Goal: Transaction & Acquisition: Book appointment/travel/reservation

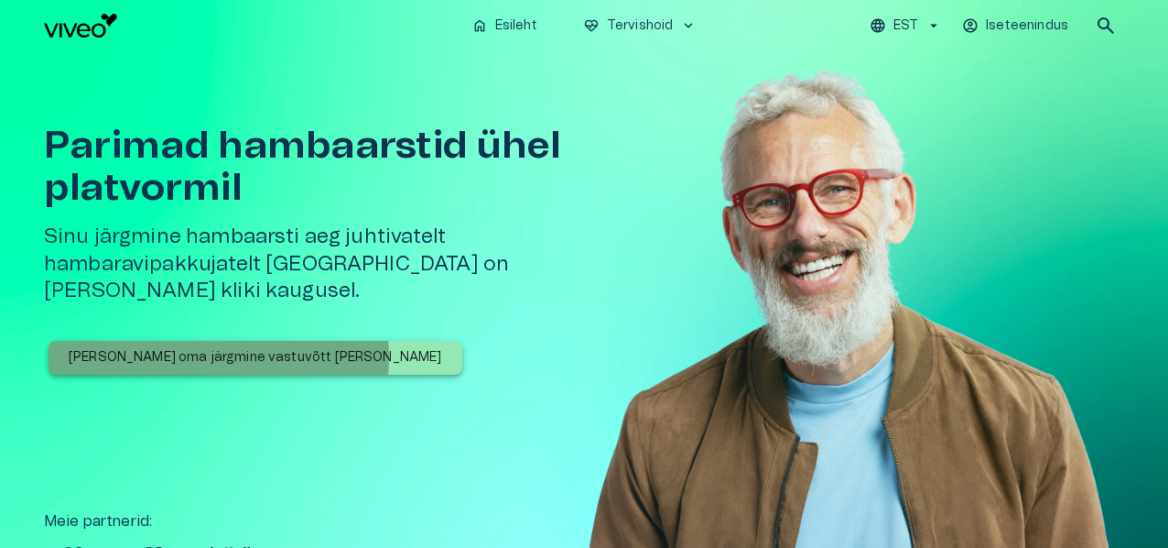
click at [219, 348] on p "[PERSON_NAME] oma järgmine vastuvõtt [PERSON_NAME]" at bounding box center [256, 357] width 374 height 19
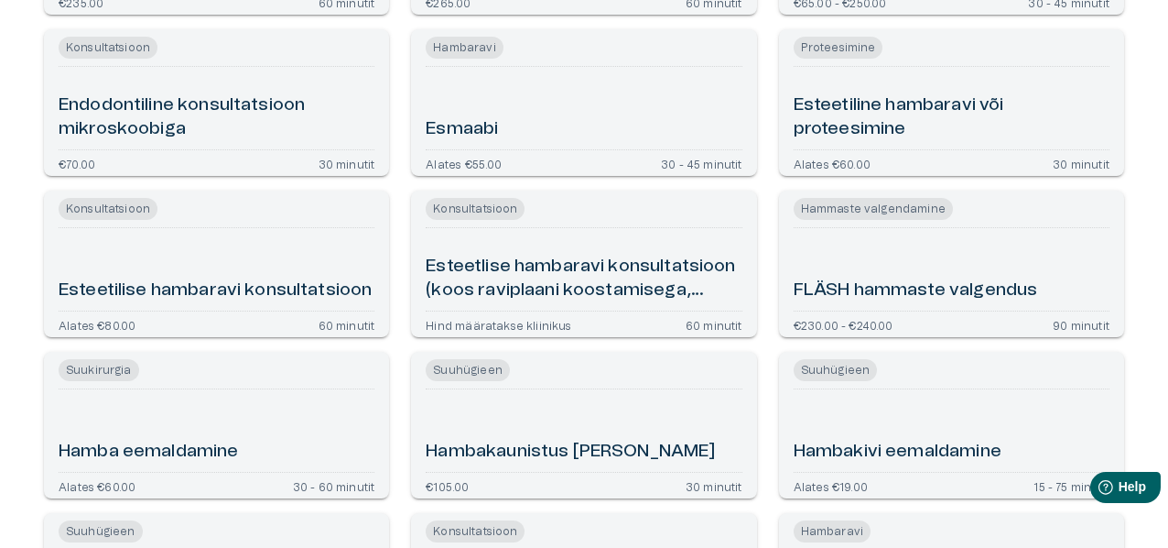
scroll to position [733, 0]
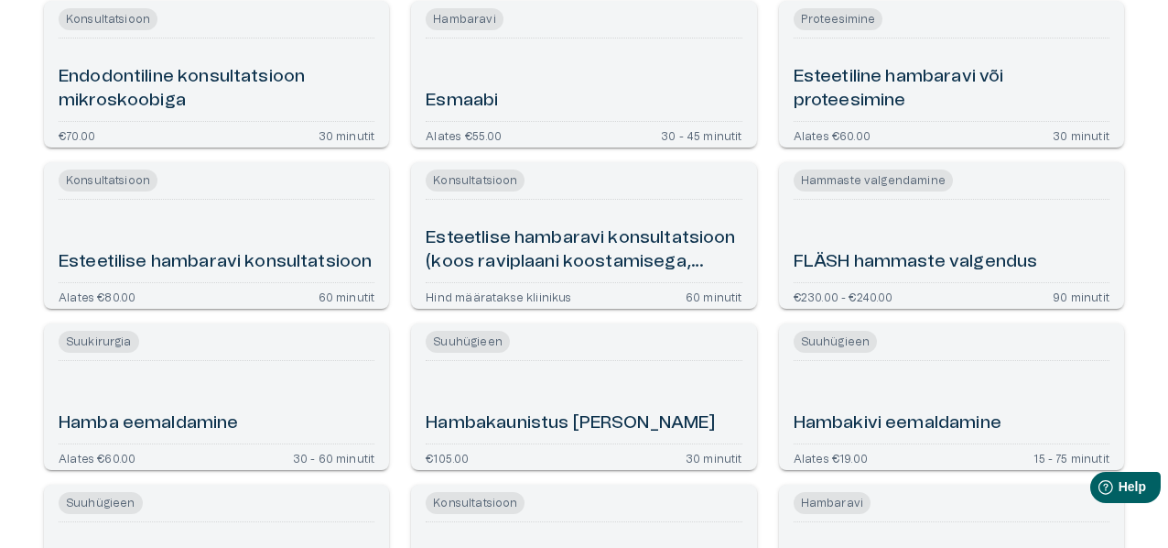
click at [853, 82] on h6 "Esteetiline hambaravi või proteesimine" at bounding box center [952, 89] width 316 height 49
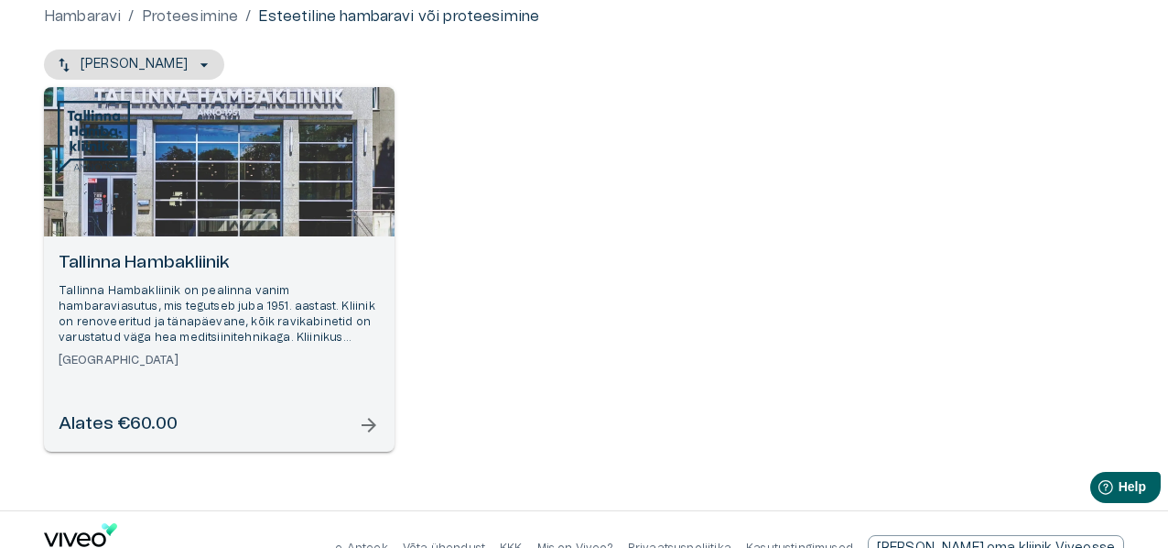
scroll to position [223, 0]
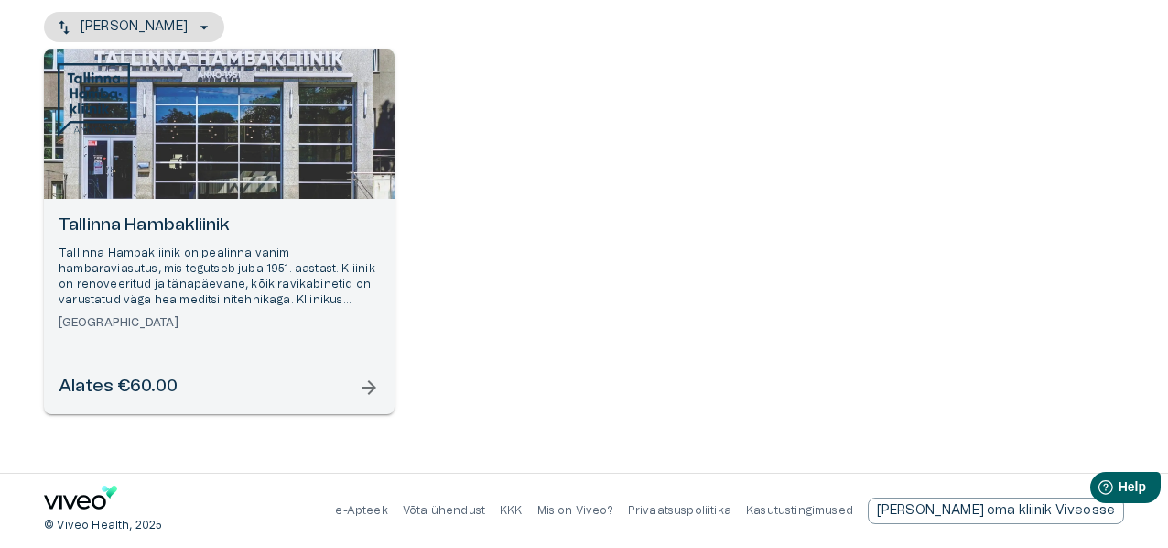
click at [372, 387] on span "arrow_forward" at bounding box center [369, 387] width 22 height 22
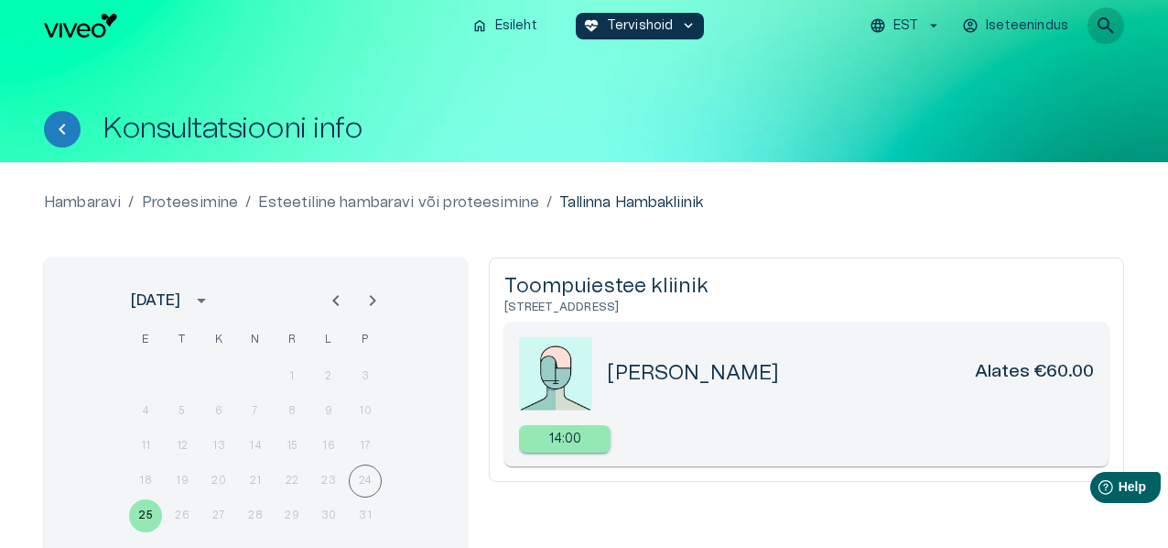
click at [1107, 19] on span "search" at bounding box center [1106, 26] width 22 height 22
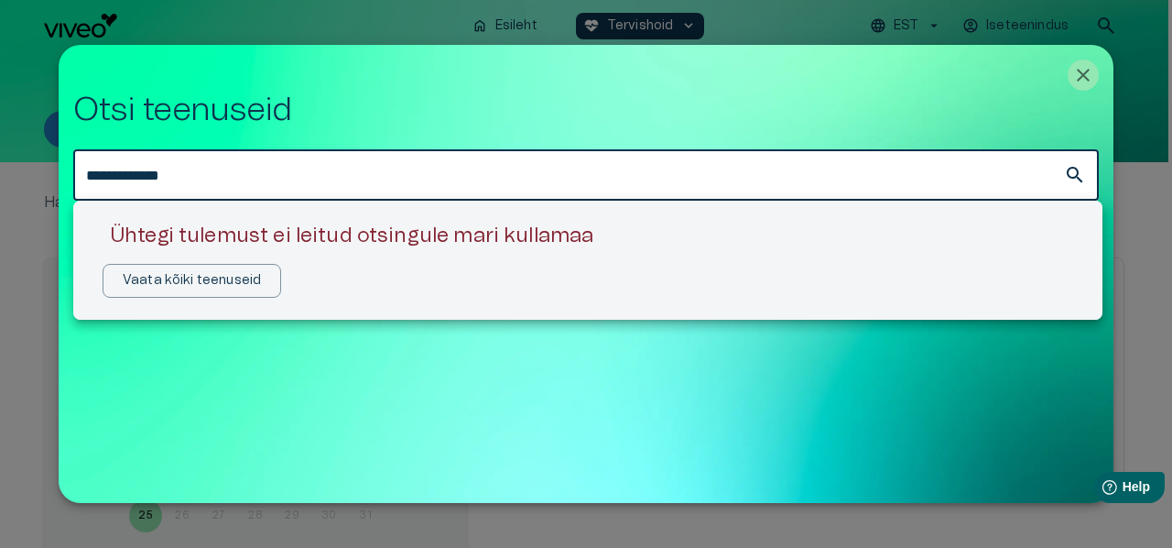
type input "**********"
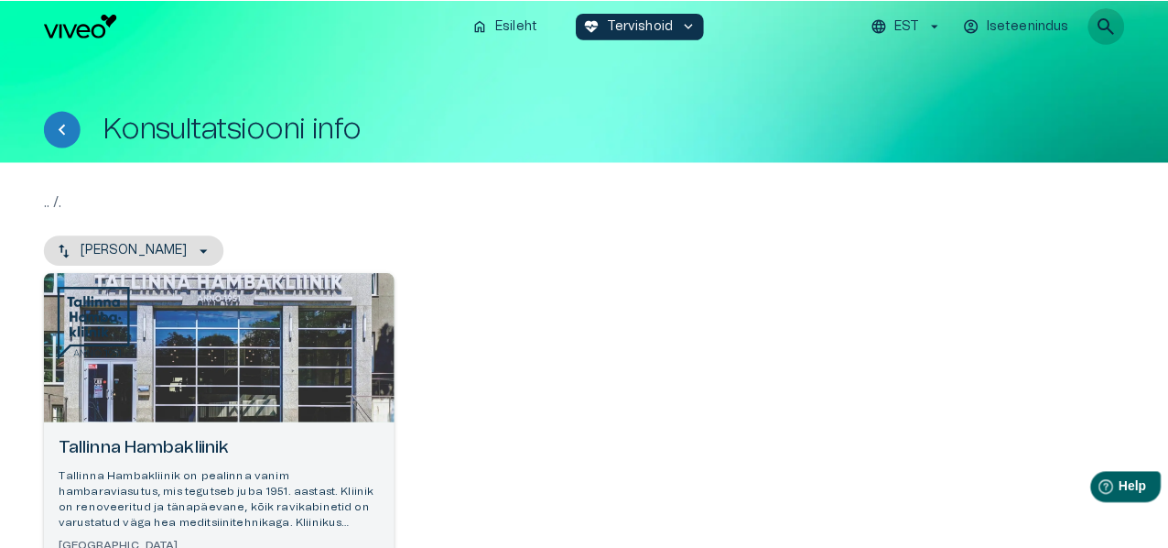
scroll to position [223, 0]
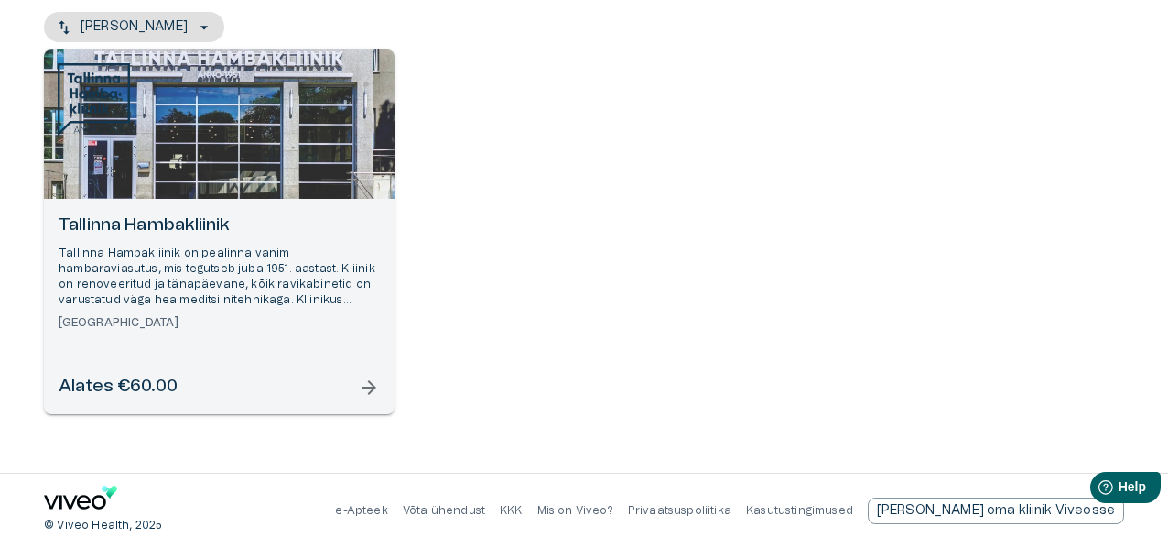
click at [373, 384] on span "arrow_forward" at bounding box center [369, 387] width 22 height 22
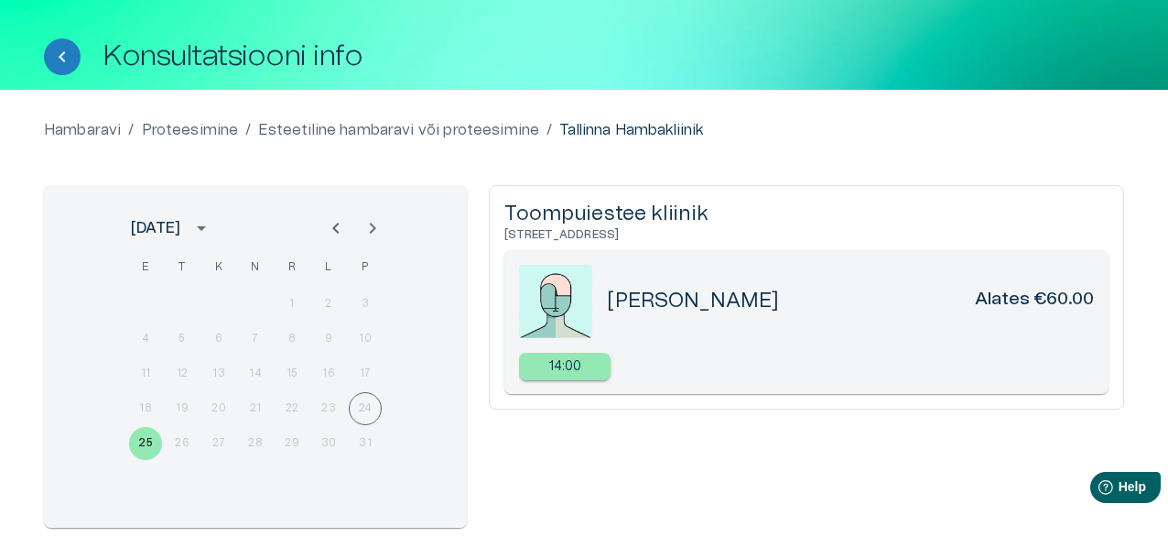
scroll to position [183, 0]
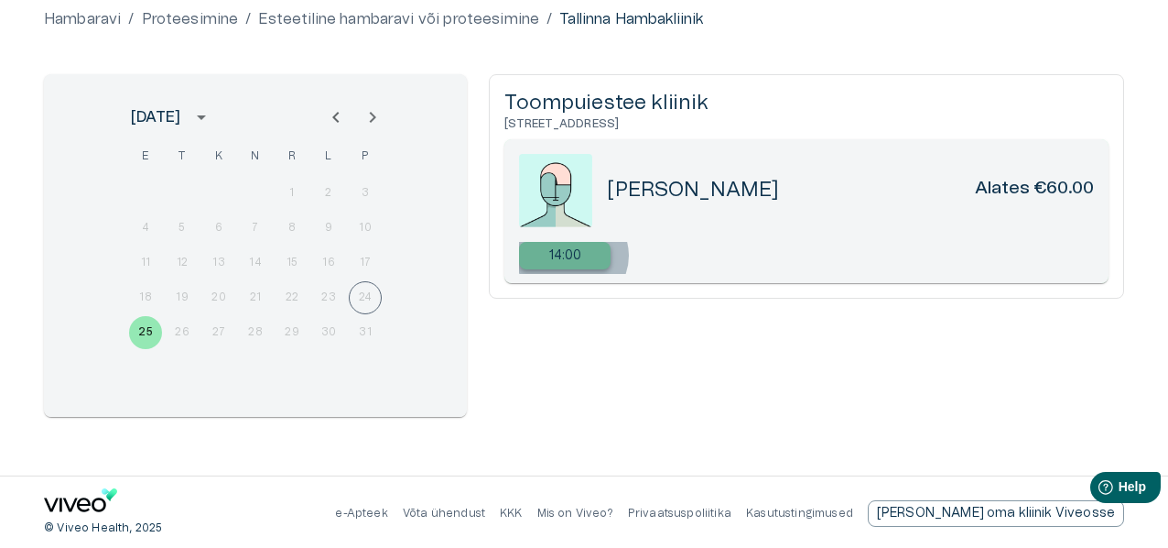
click at [572, 255] on p "14:00" at bounding box center [565, 255] width 33 height 19
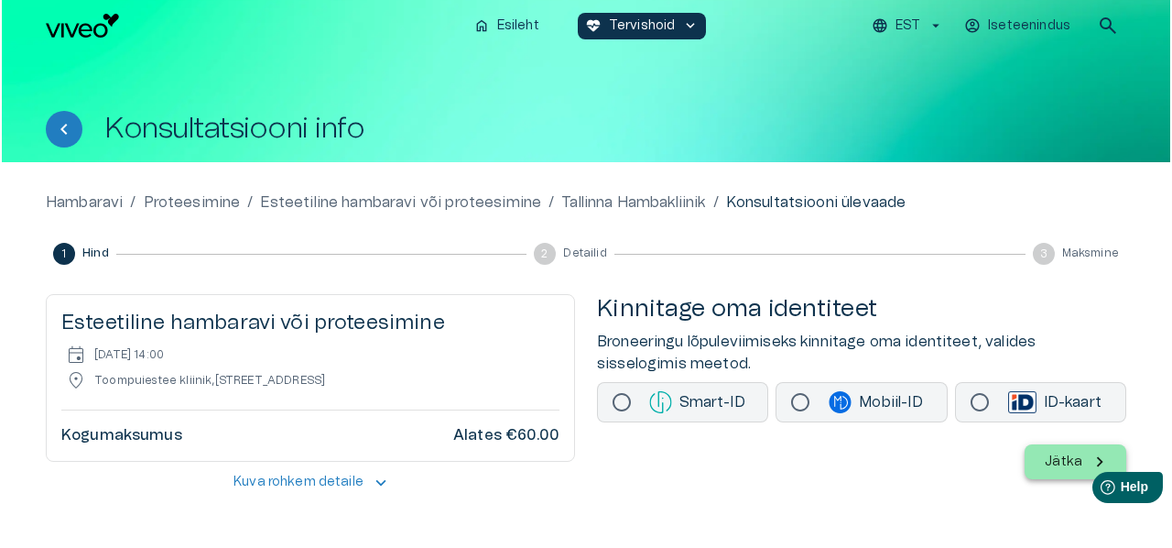
scroll to position [84, 0]
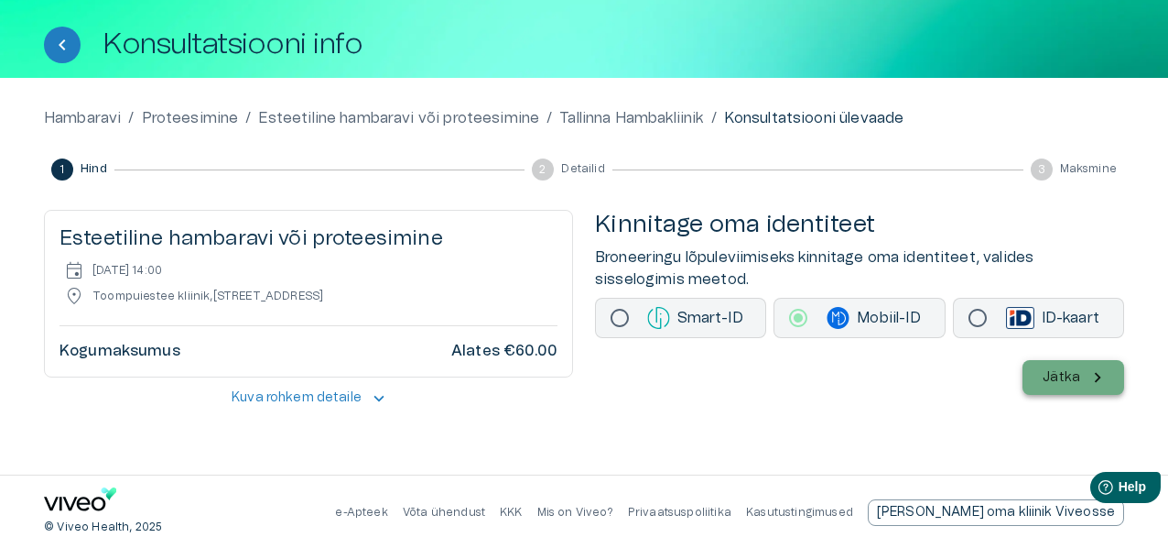
click at [1082, 376] on button "Jätka" at bounding box center [1074, 377] width 102 height 35
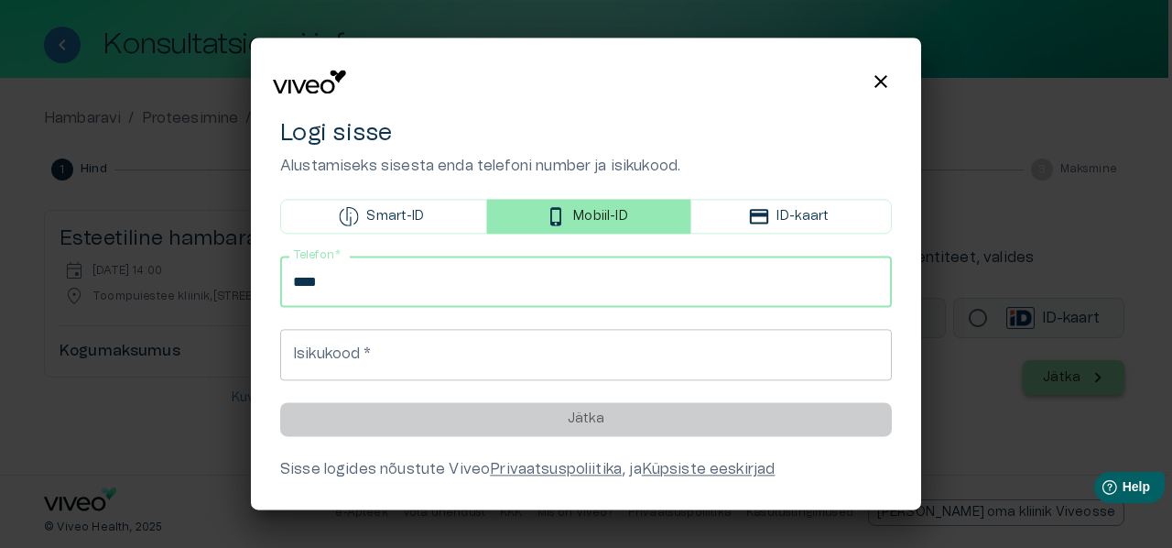
click at [478, 280] on input "****" at bounding box center [586, 281] width 612 height 51
type input "**********"
click at [456, 356] on input "Isikukood   *" at bounding box center [586, 355] width 612 height 51
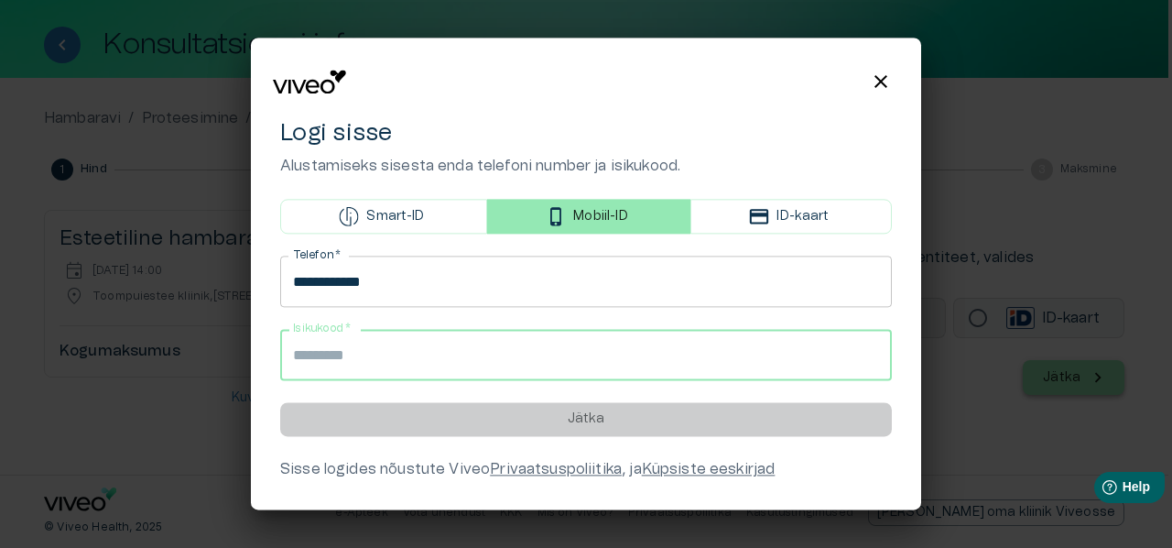
click at [456, 356] on input "Isikukood   *" at bounding box center [586, 355] width 612 height 51
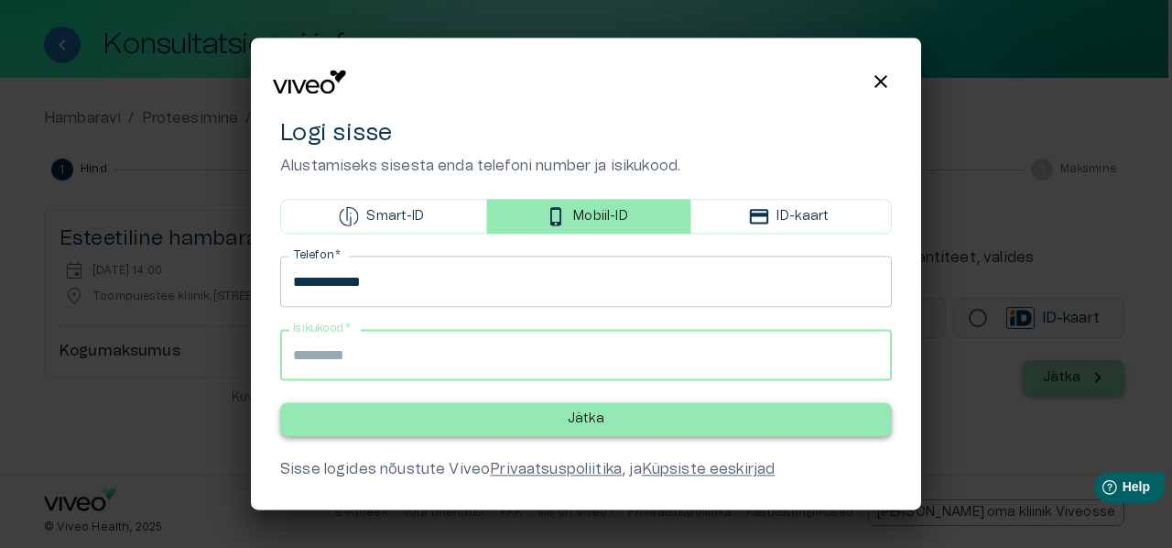
type input "**********"
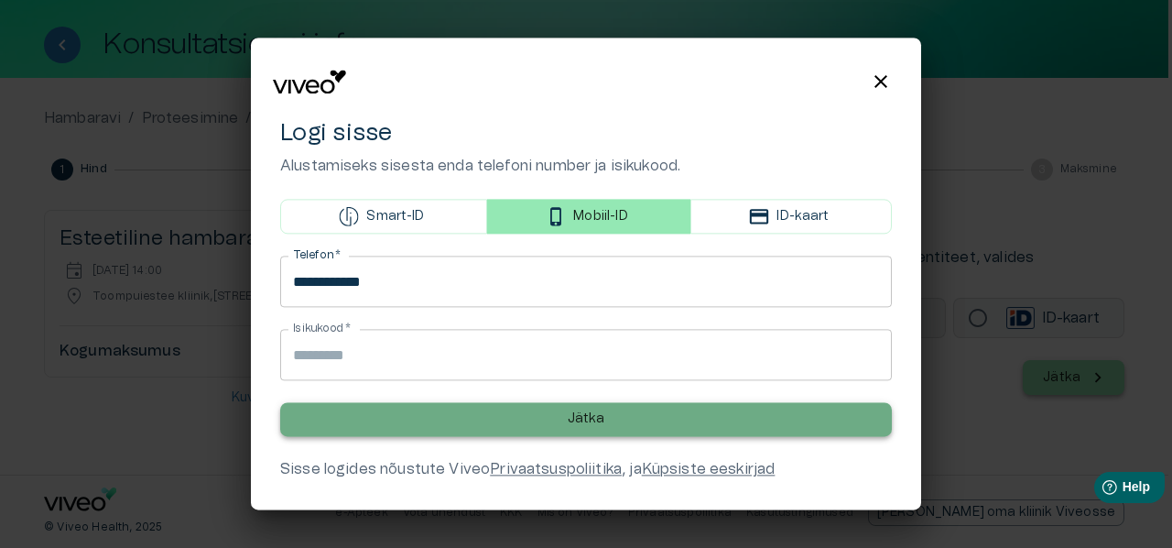
click at [571, 417] on p "Jätka" at bounding box center [587, 419] width 38 height 19
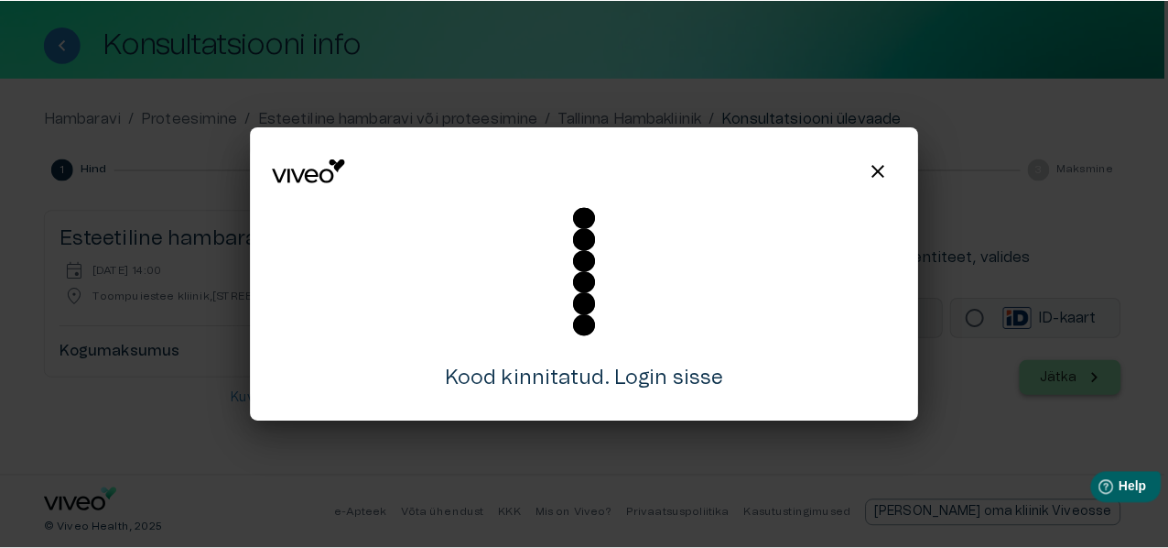
scroll to position [75, 0]
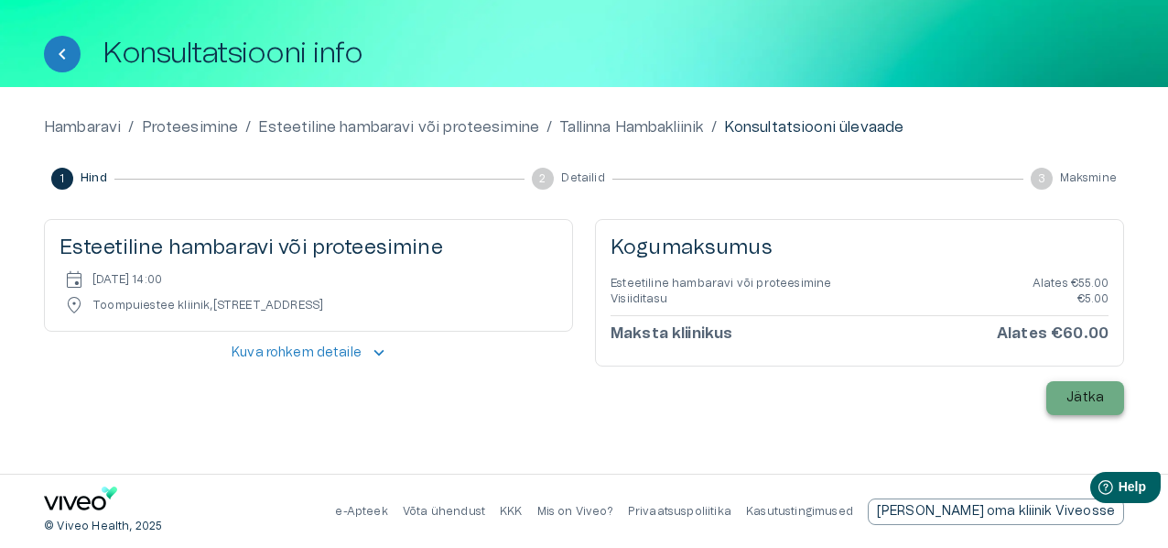
click at [1083, 398] on p "Jätka" at bounding box center [1086, 397] width 38 height 19
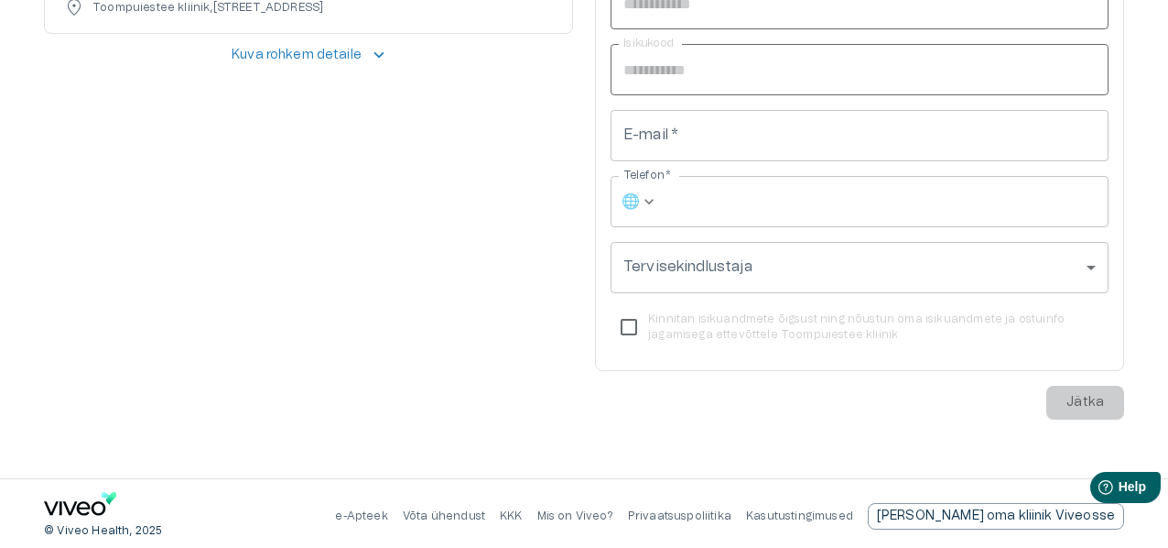
scroll to position [377, 0]
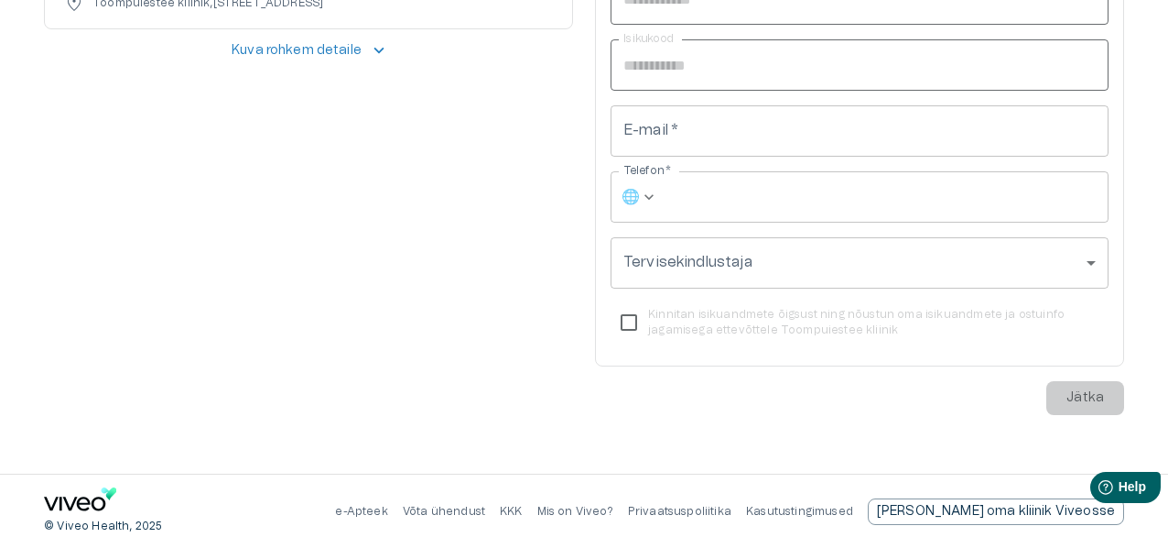
click at [1071, 395] on div "**********" at bounding box center [859, 166] width 529 height 498
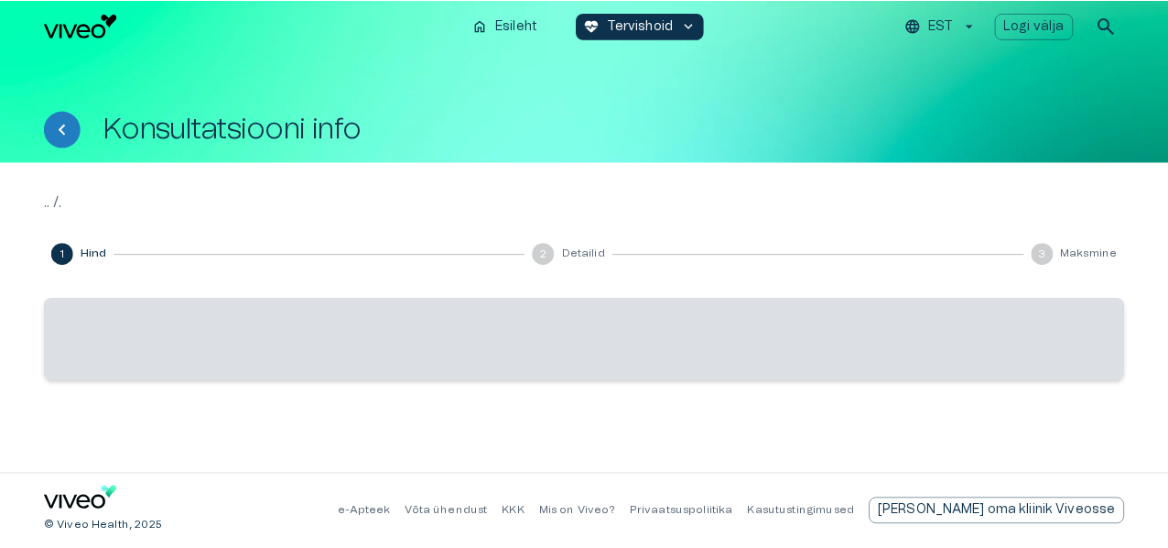
scroll to position [75, 0]
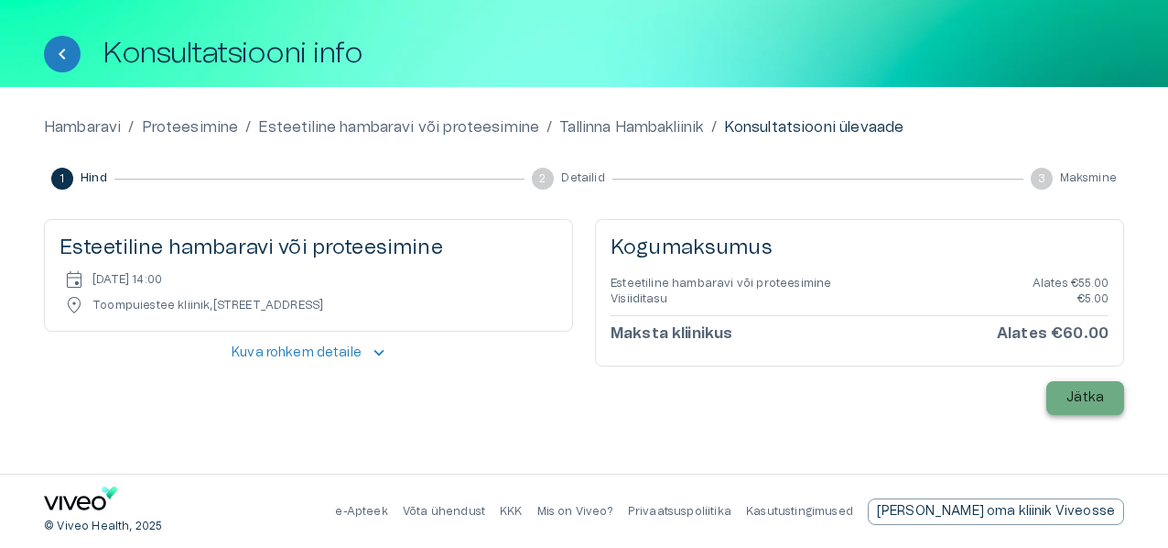
click at [1089, 396] on p "Jätka" at bounding box center [1086, 397] width 38 height 19
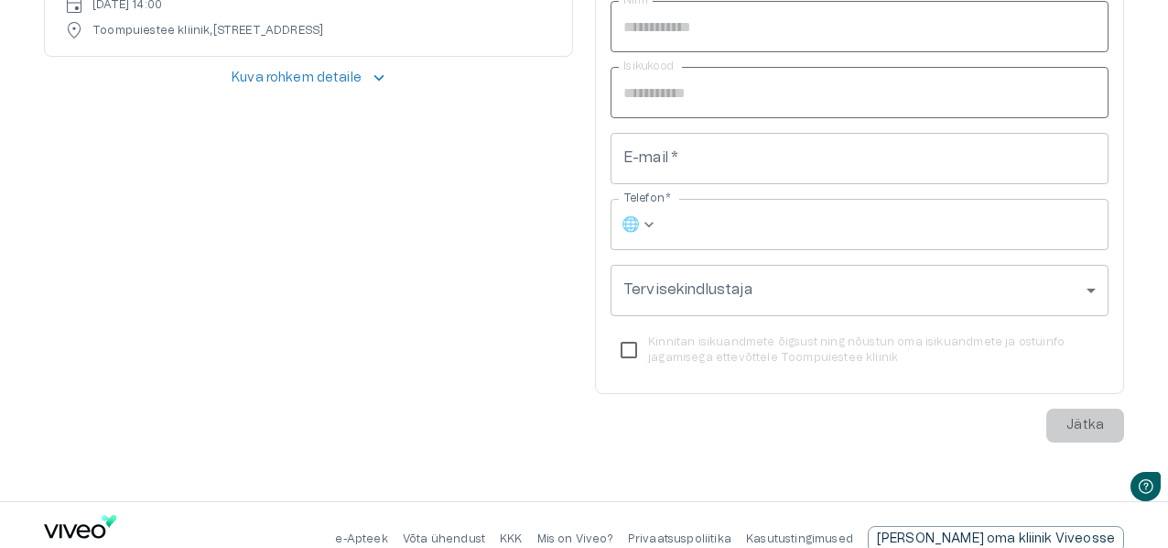
scroll to position [0, 0]
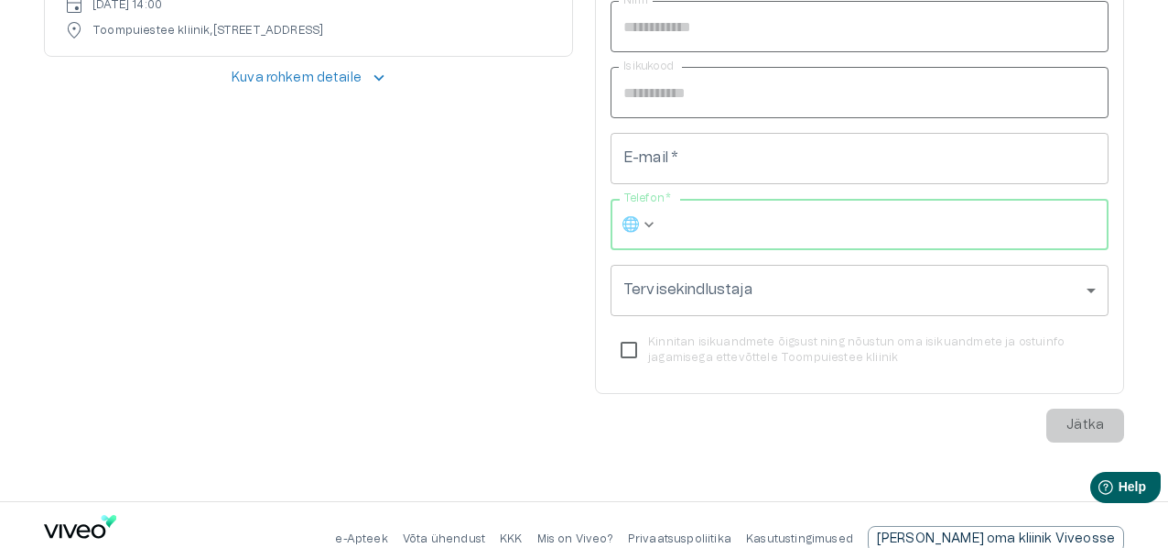
click at [727, 228] on input "Telefon   *" at bounding box center [887, 224] width 443 height 51
type input "**********"
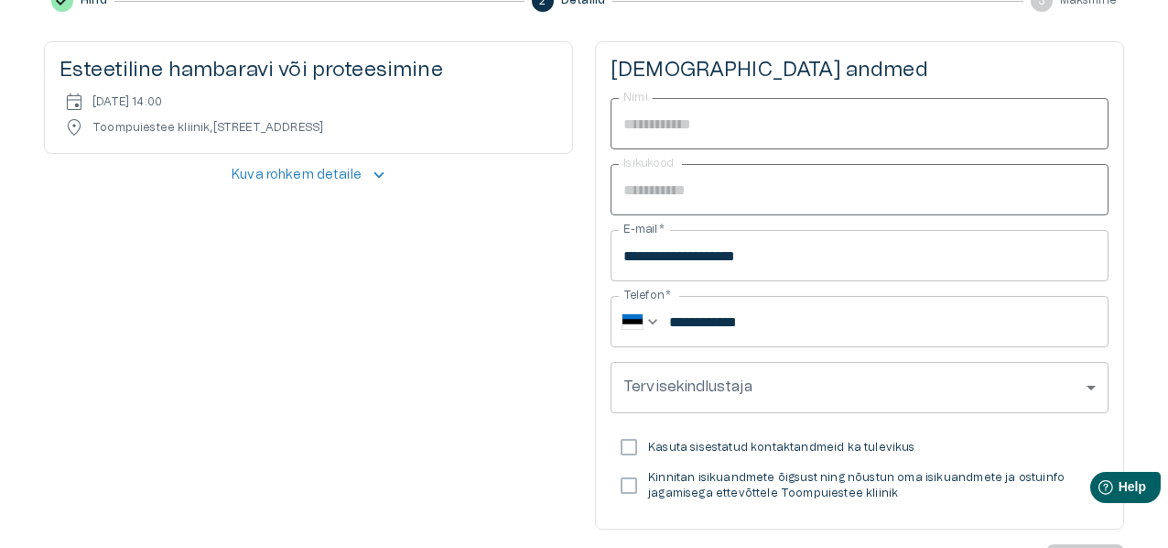
scroll to position [350, 0]
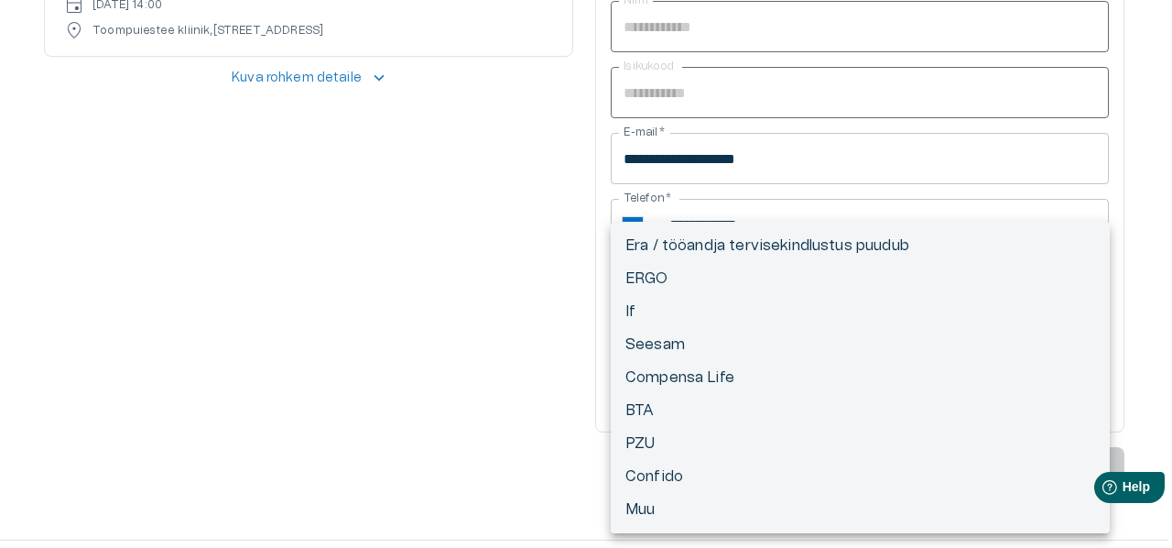
click at [430, 307] on div at bounding box center [586, 274] width 1172 height 548
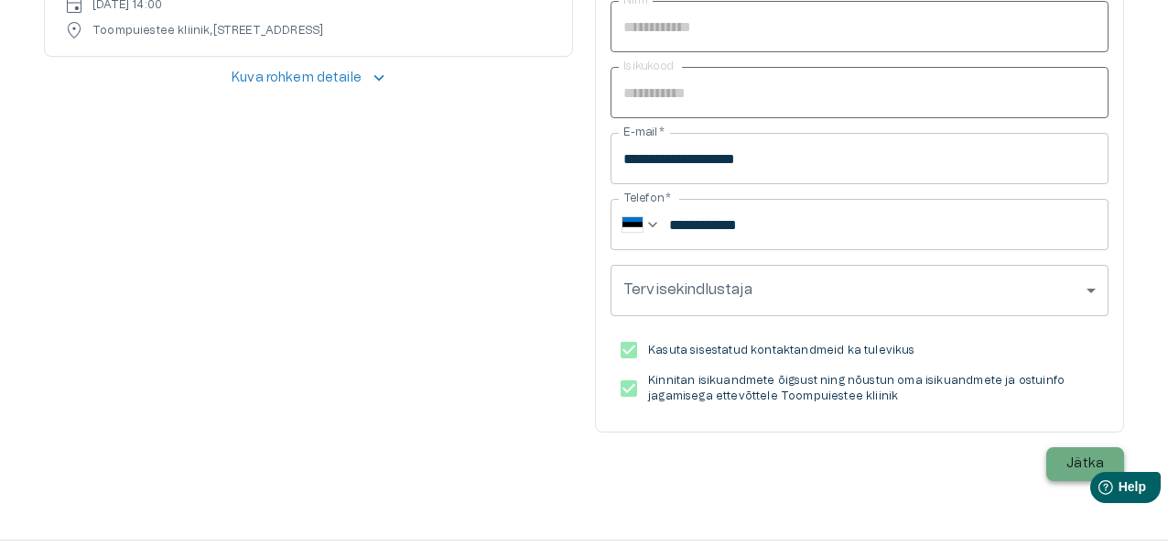
click at [1079, 459] on p "Jätka" at bounding box center [1086, 463] width 38 height 19
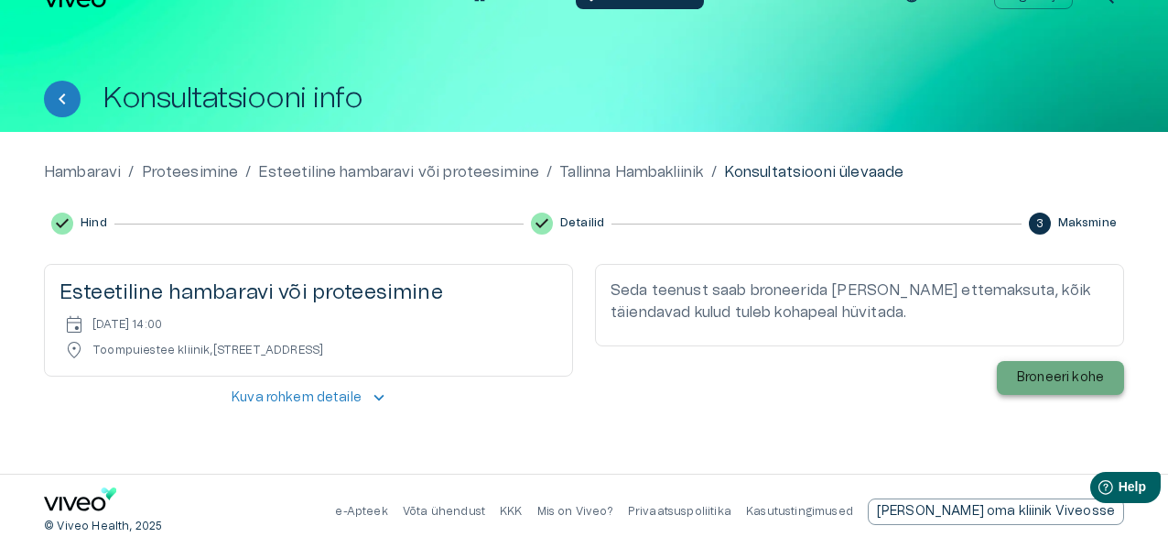
click at [1075, 377] on p "Broneeri kohe" at bounding box center [1060, 377] width 87 height 19
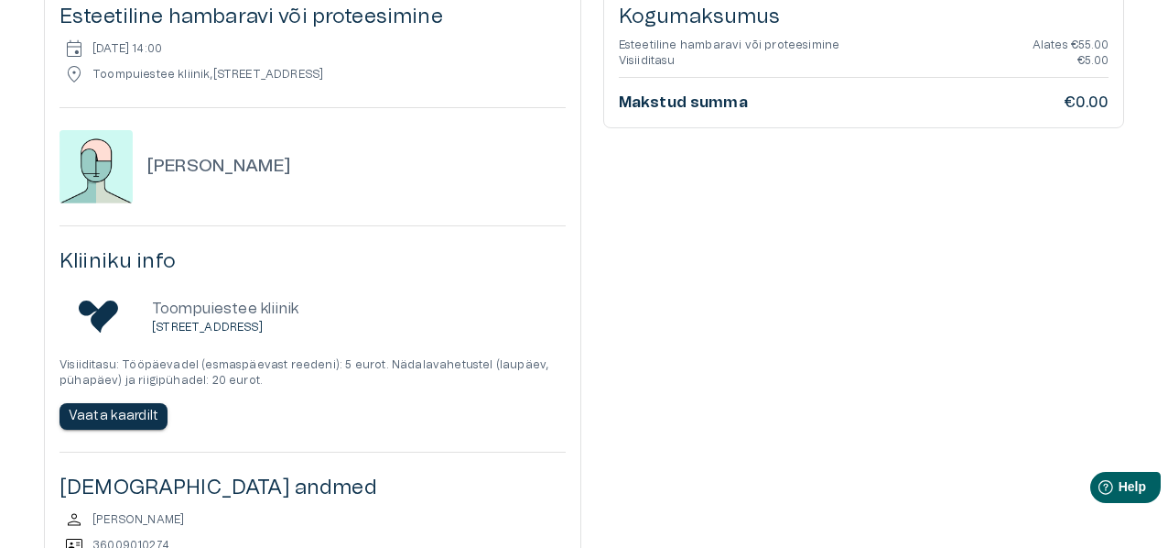
scroll to position [227, 0]
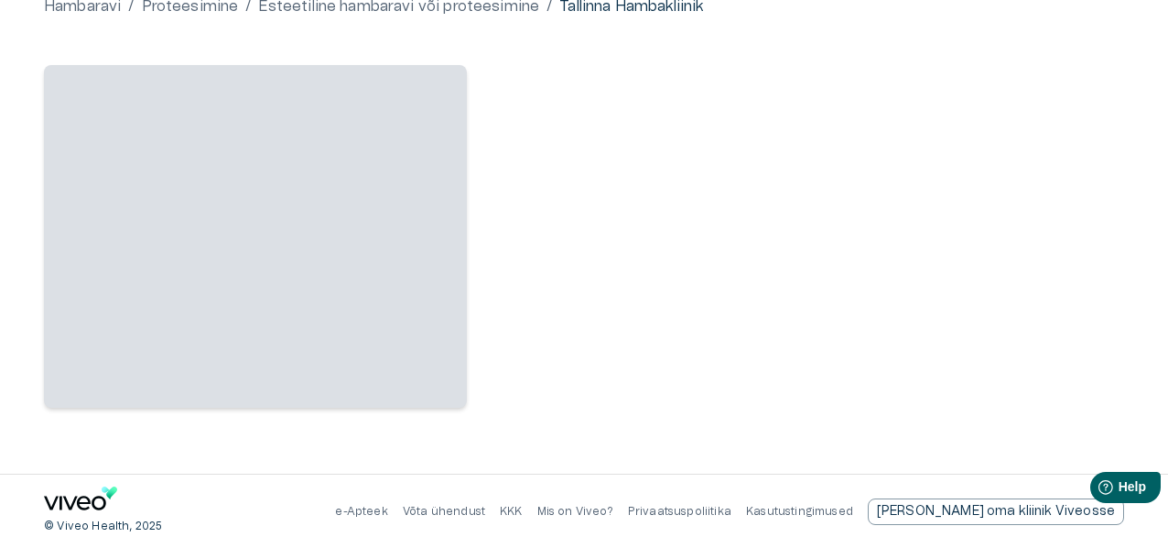
scroll to position [185, 0]
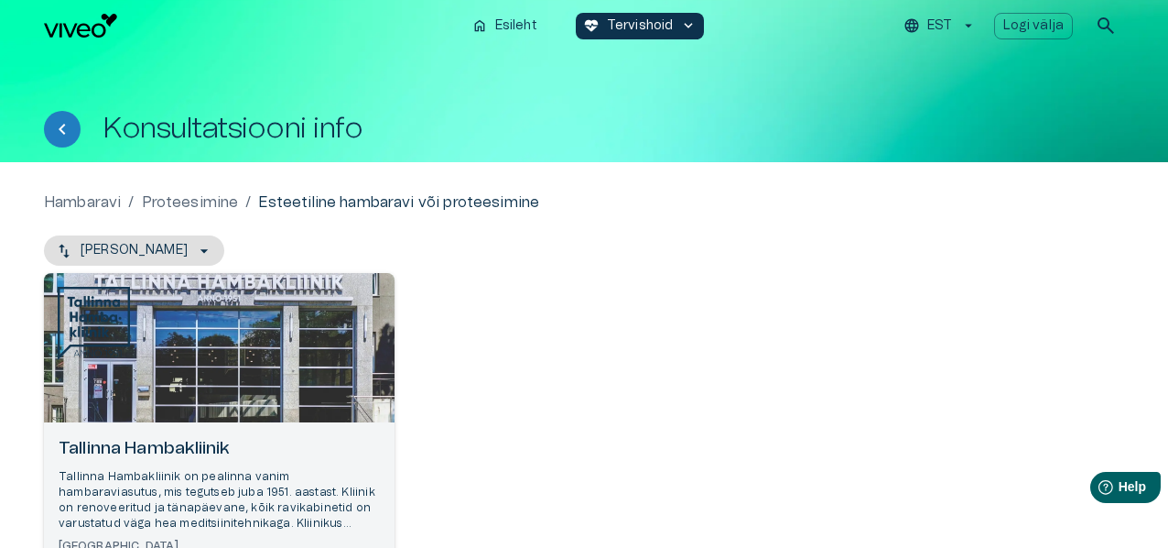
click at [168, 449] on h6 "Tallinna Hambakliinik" at bounding box center [219, 449] width 321 height 25
